Goal: Transaction & Acquisition: Purchase product/service

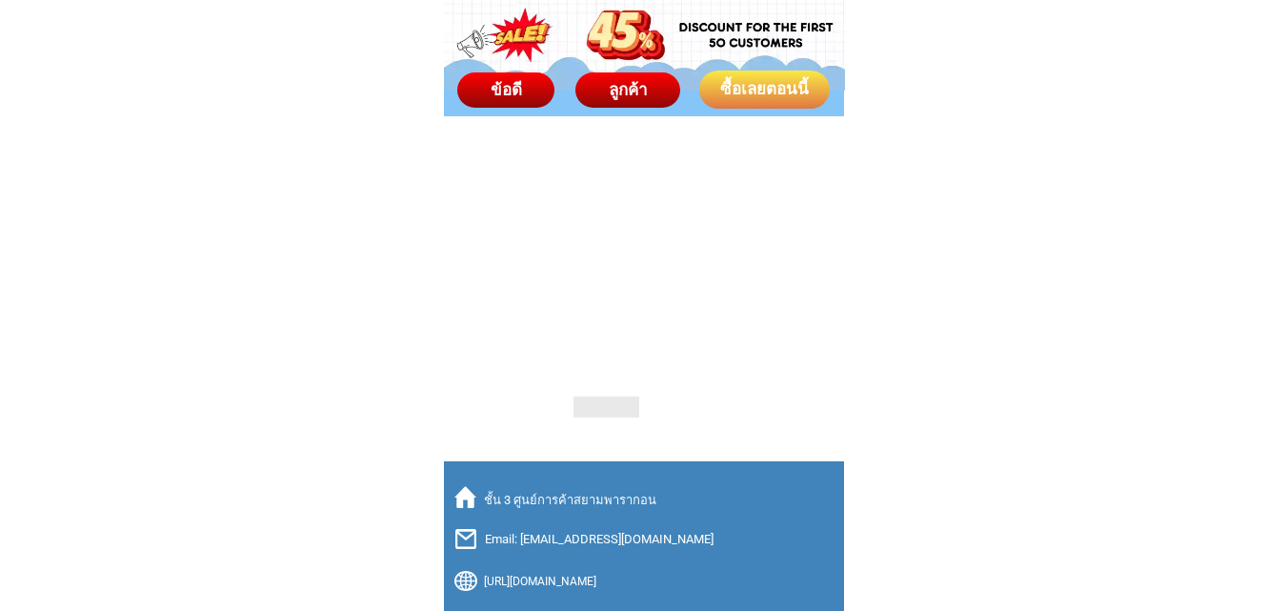
scroll to position [13376, 0]
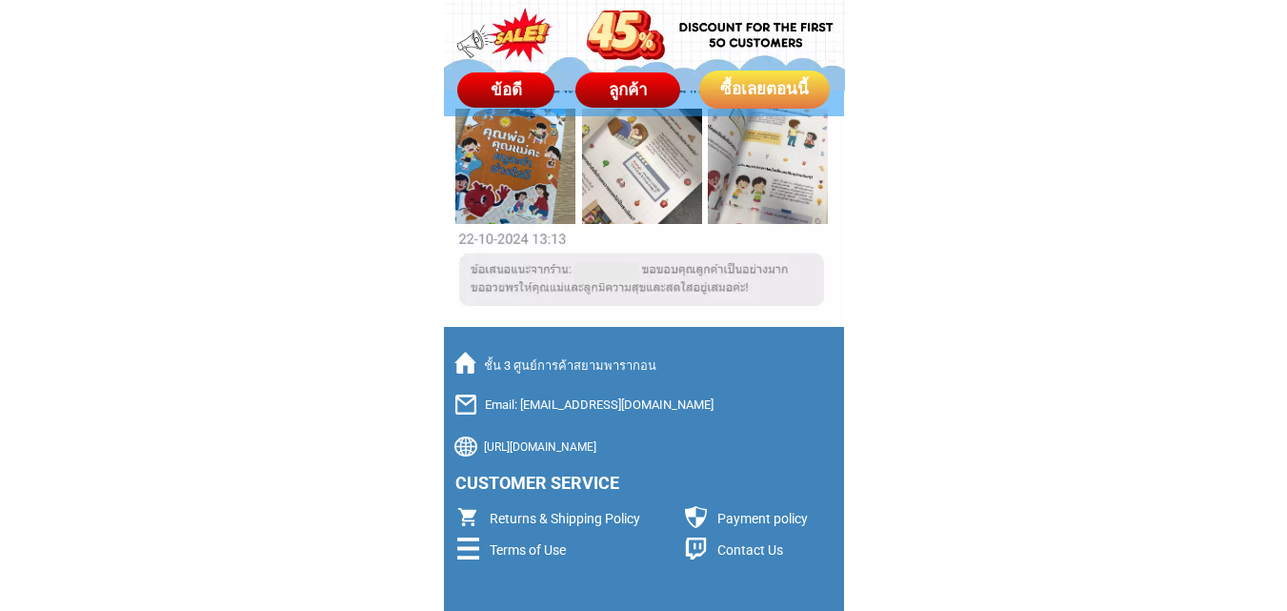
click at [608, 364] on p "ชั้น 3 ศูนย์การค้าสยามพารากอน" at bounding box center [654, 365] width 341 height 19
drag, startPoint x: 645, startPoint y: 368, endPoint x: 459, endPoint y: 367, distance: 185.8
click at [459, 367] on div "ชั้น 3 ศูนย์การค้าสยามพารากอน" at bounding box center [639, 364] width 371 height 24
copy div "ชั้น 3 ศูนย์การค้าสยามพารากอน"
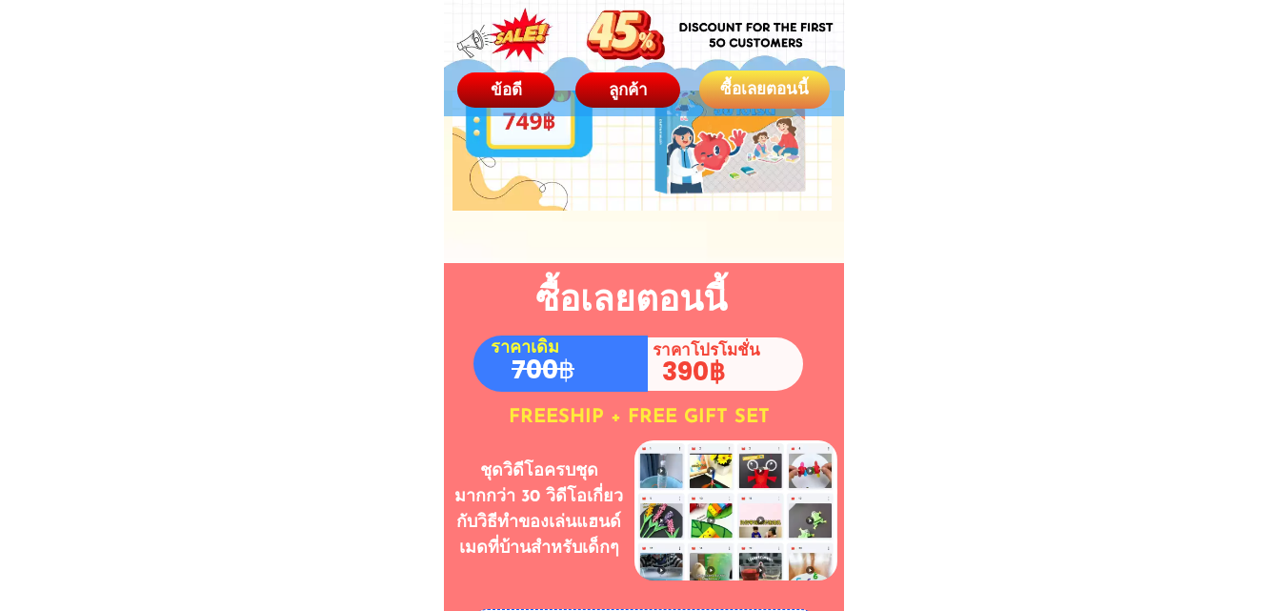
scroll to position [10613, 0]
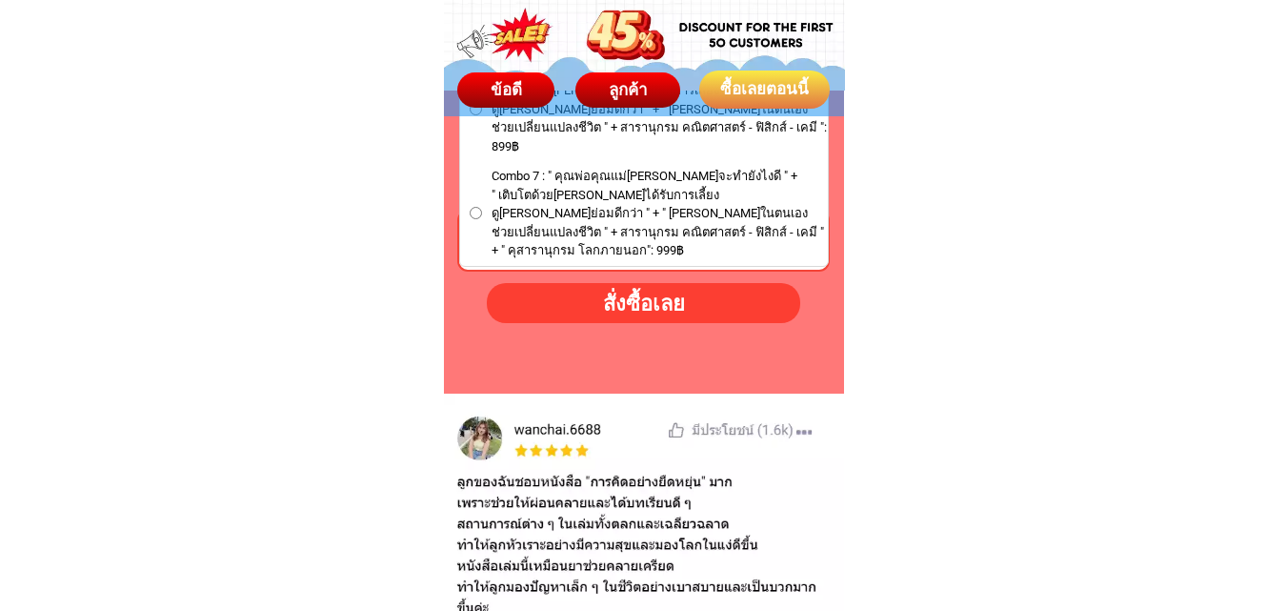
scroll to position [11375, 0]
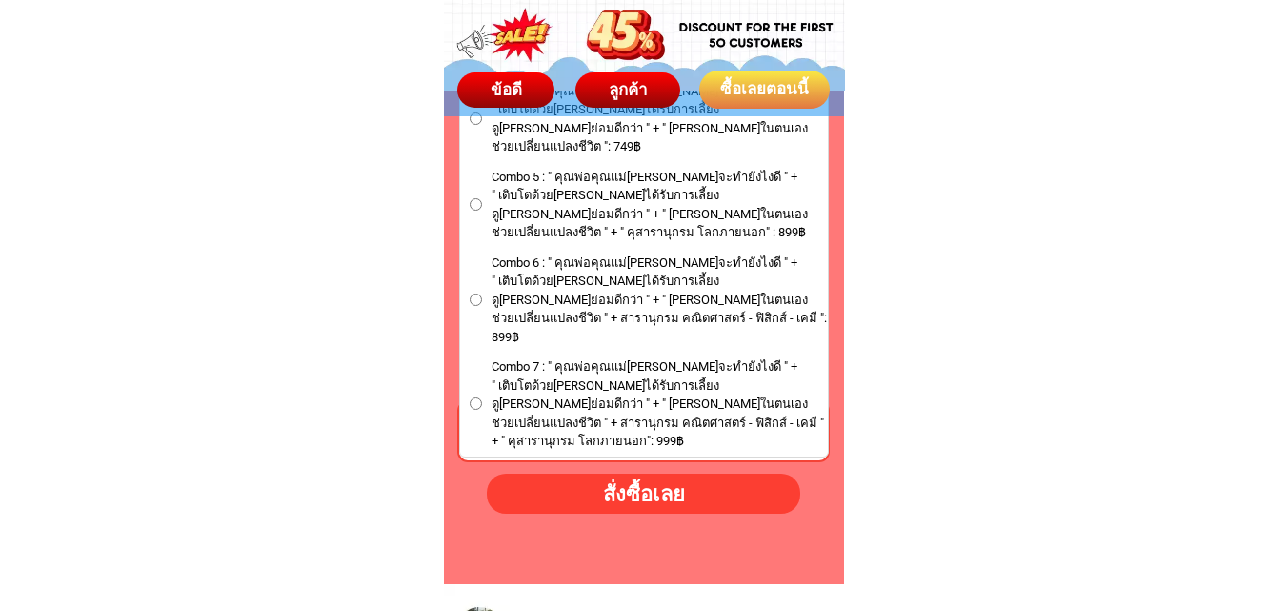
click at [477, 397] on input "Combo 7 : " คุณพ่อคุณแม่[PERSON_NAME]จะทำยังไงดี " + " เติบโตด้วย[PERSON_NAME]ไ…" at bounding box center [476, 403] width 12 height 12
radio input "true"
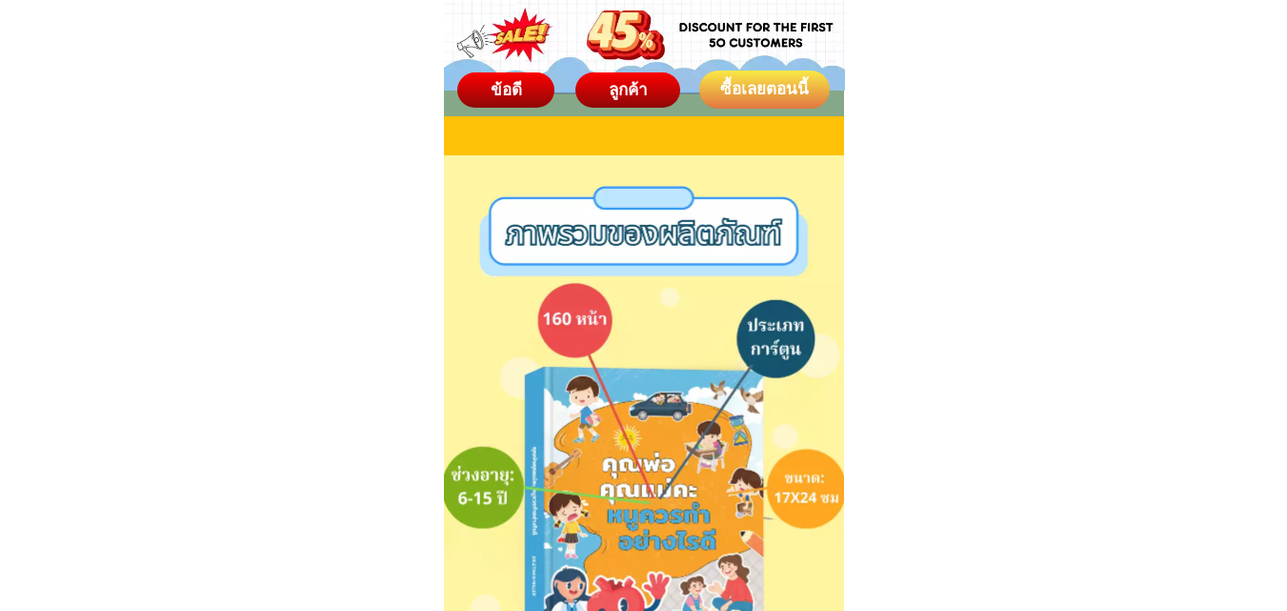
scroll to position [5906, 0]
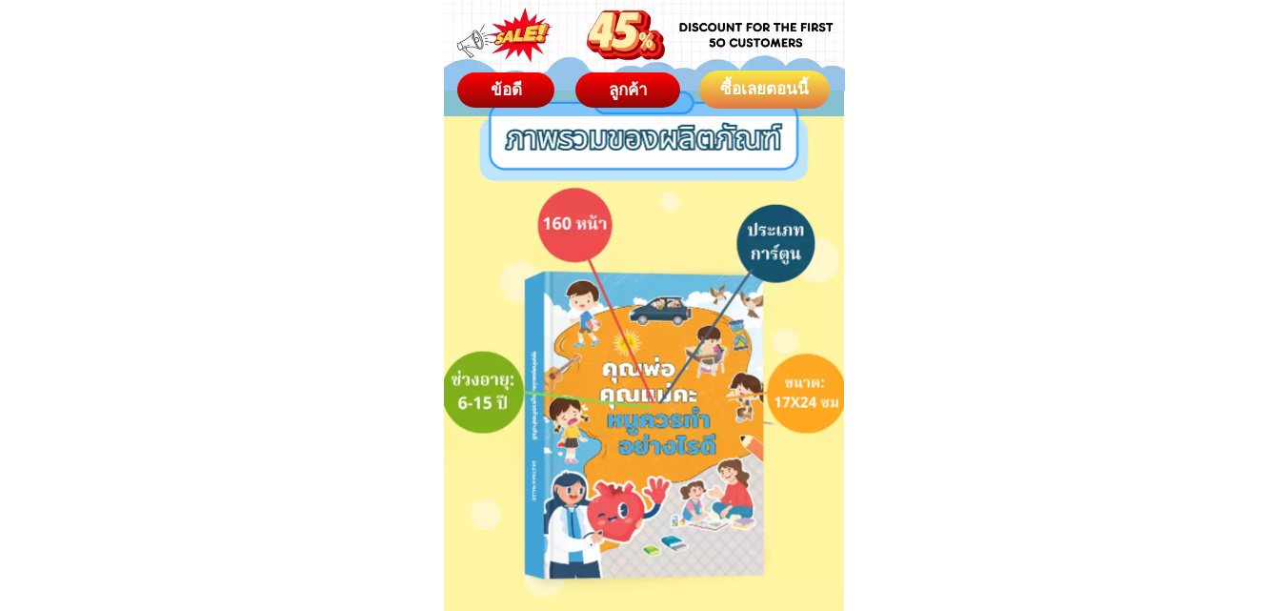
drag, startPoint x: 616, startPoint y: 385, endPoint x: 488, endPoint y: 248, distance: 188.0
click at [476, 246] on div at bounding box center [644, 417] width 401 height 714
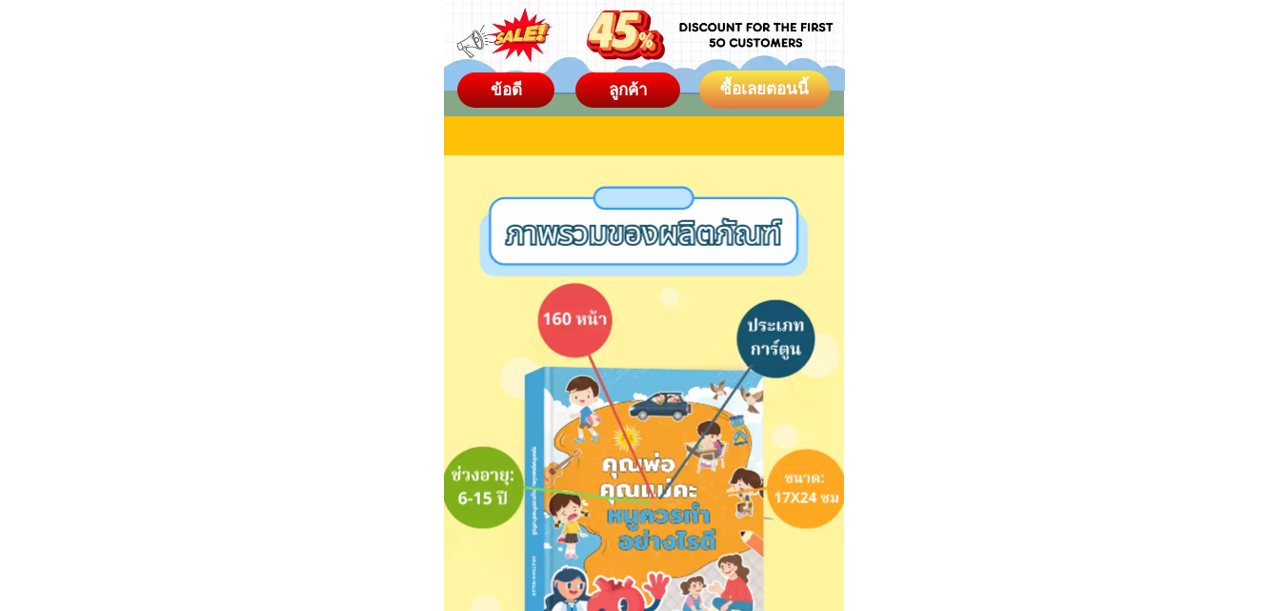
drag, startPoint x: 618, startPoint y: 411, endPoint x: 508, endPoint y: 261, distance: 186.0
click at [512, 389] on div at bounding box center [644, 512] width 401 height 714
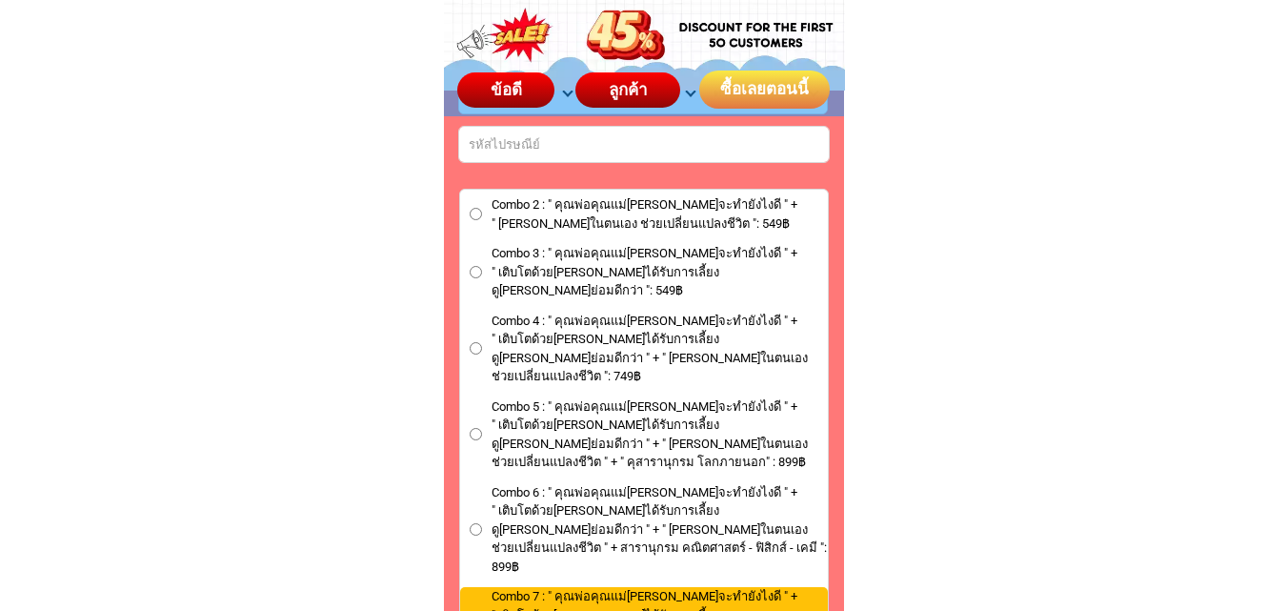
scroll to position [11241, 0]
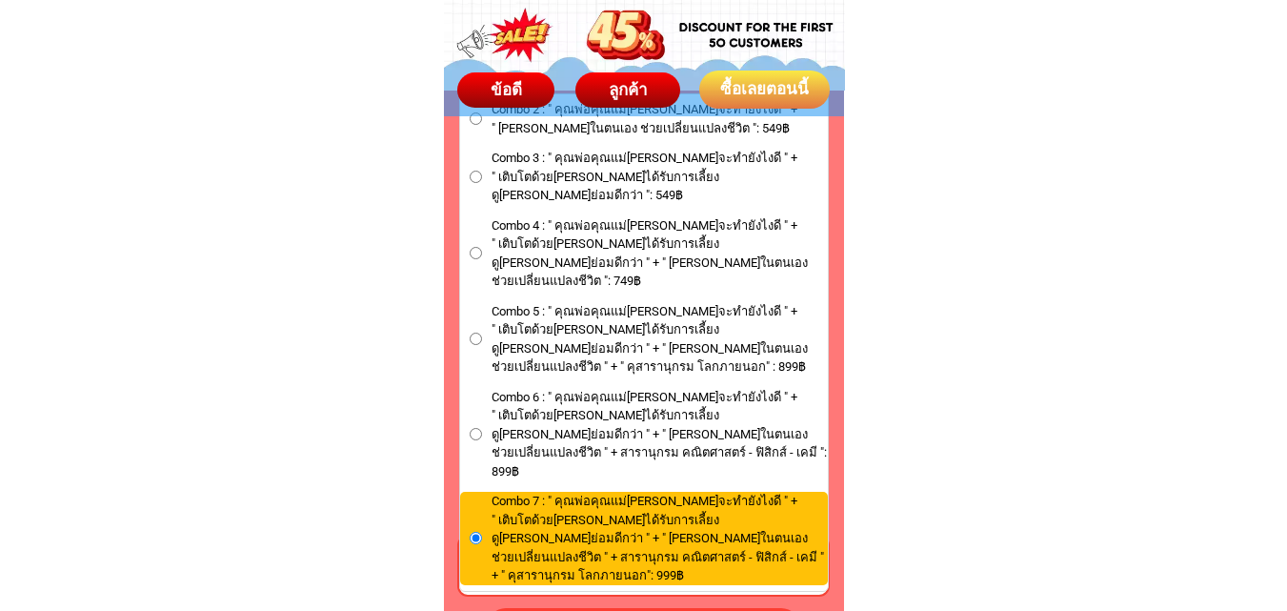
click at [478, 532] on input "Combo 7 : " คุณพ่อคุณแม่[PERSON_NAME]จะทำยังไงดี " + " เติบโตด้วย[PERSON_NAME]ไ…" at bounding box center [476, 538] width 12 height 12
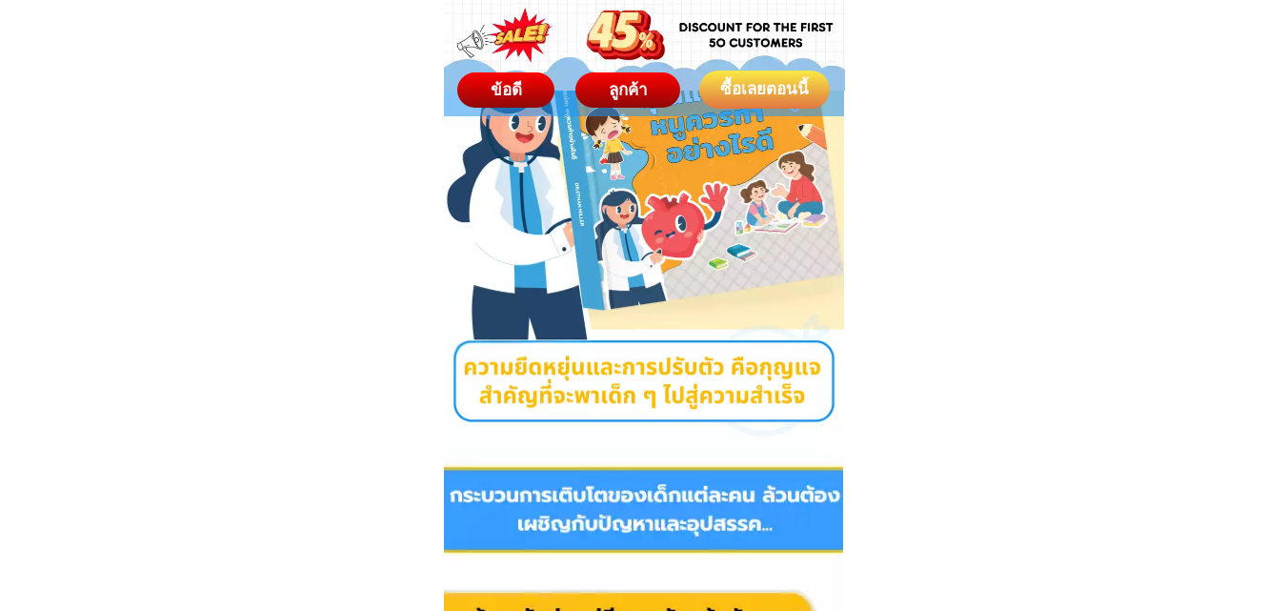
scroll to position [95, 0]
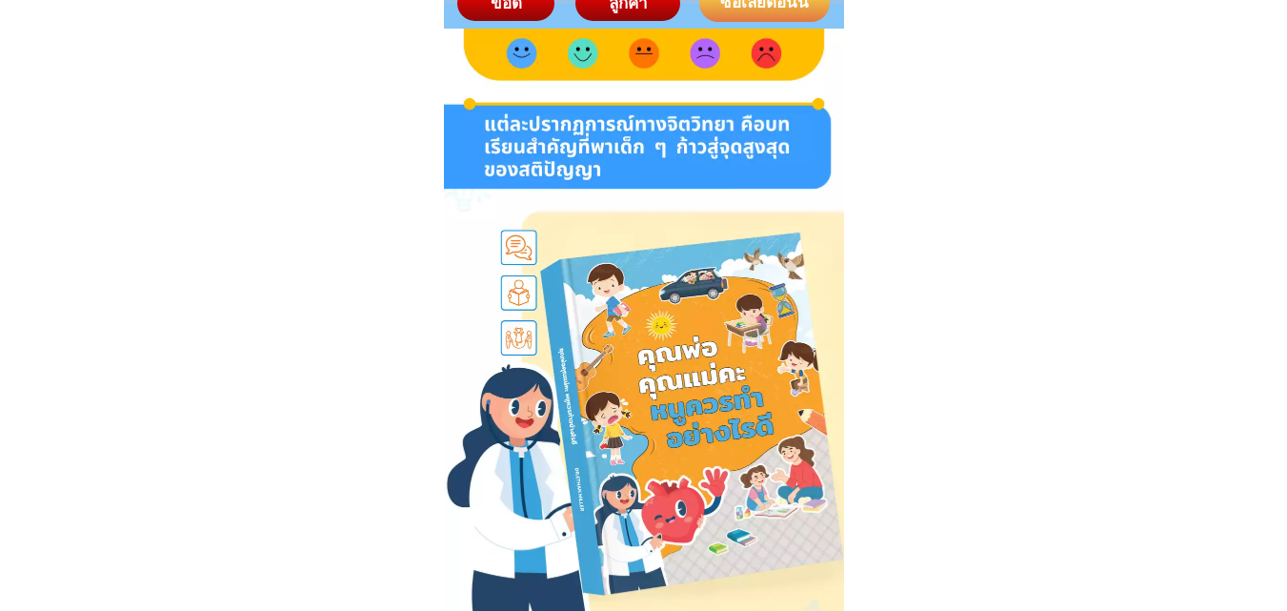
click at [670, 345] on div at bounding box center [644, 385] width 400 height 712
drag, startPoint x: 688, startPoint y: 376, endPoint x: 649, endPoint y: 398, distance: 44.8
click at [664, 396] on div at bounding box center [644, 385] width 400 height 712
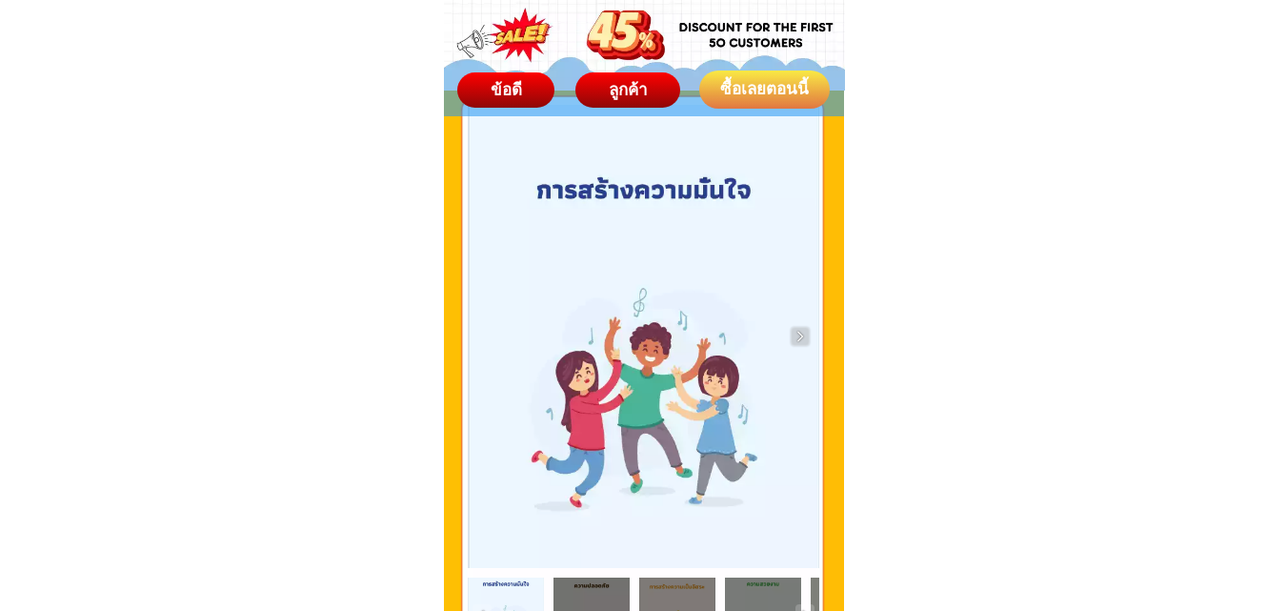
scroll to position [4001, 0]
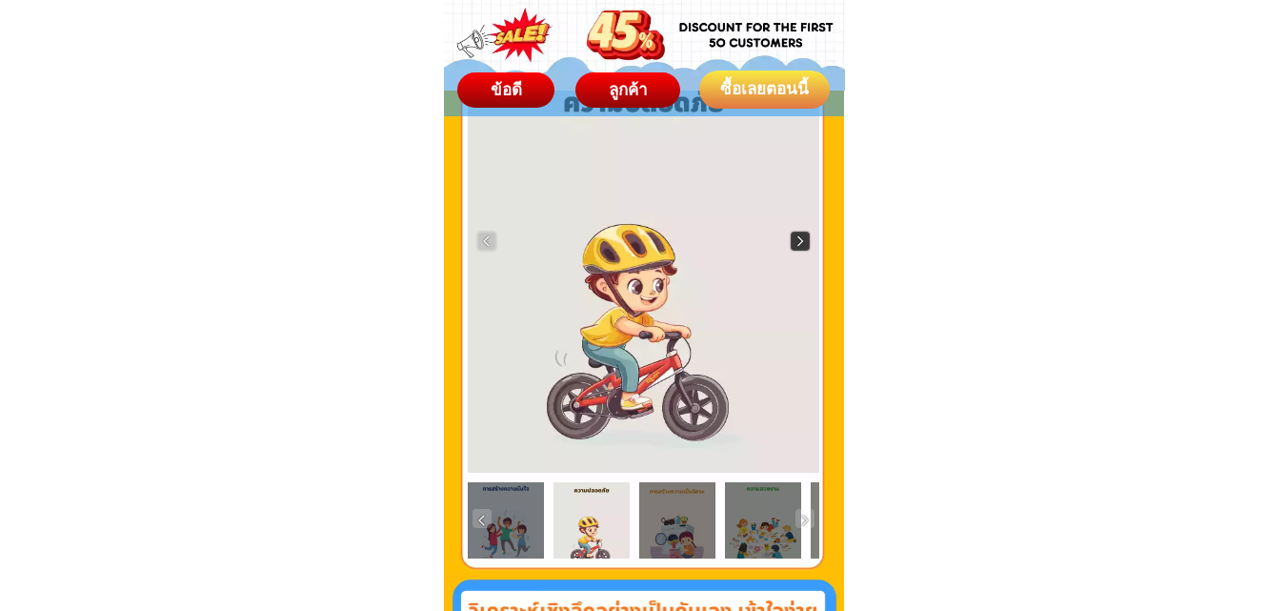
click at [808, 236] on img at bounding box center [800, 240] width 19 height 19
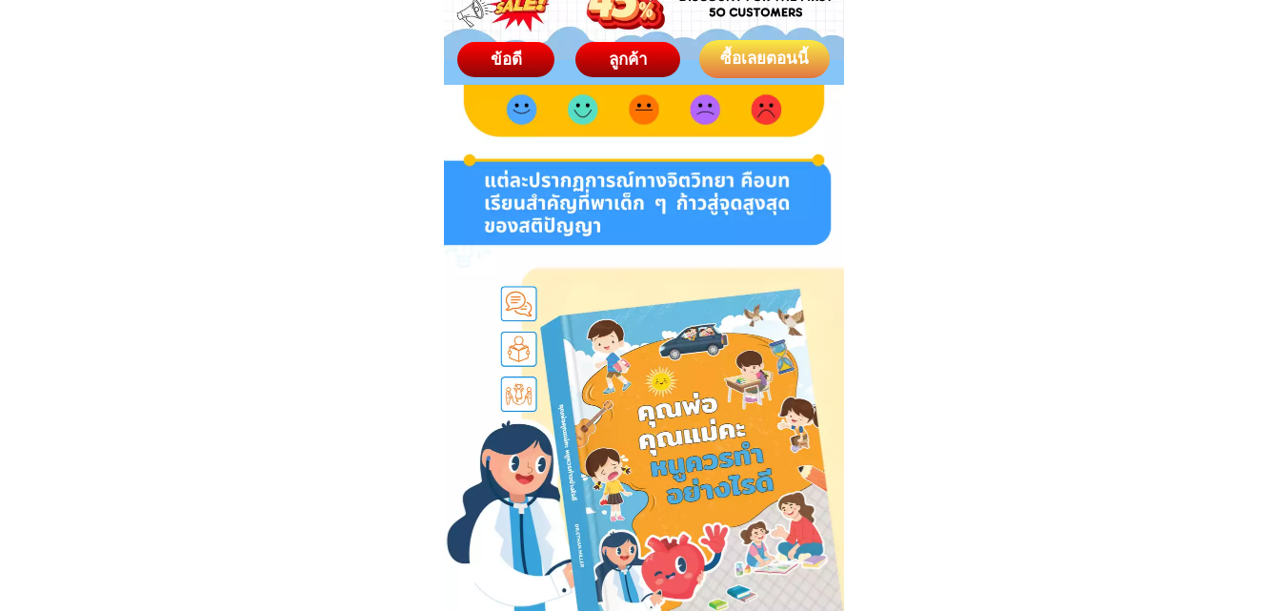
scroll to position [0, 0]
